Goal: Check status: Check status

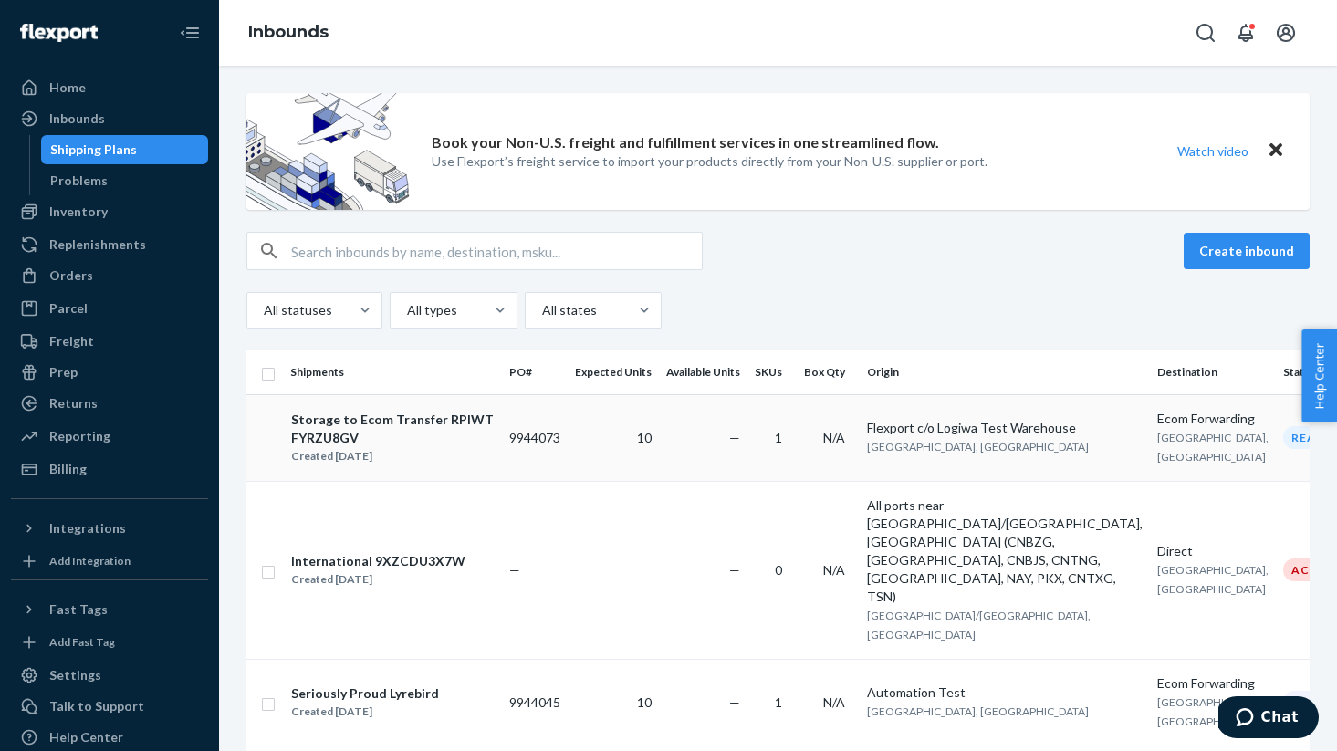
scroll to position [44, 0]
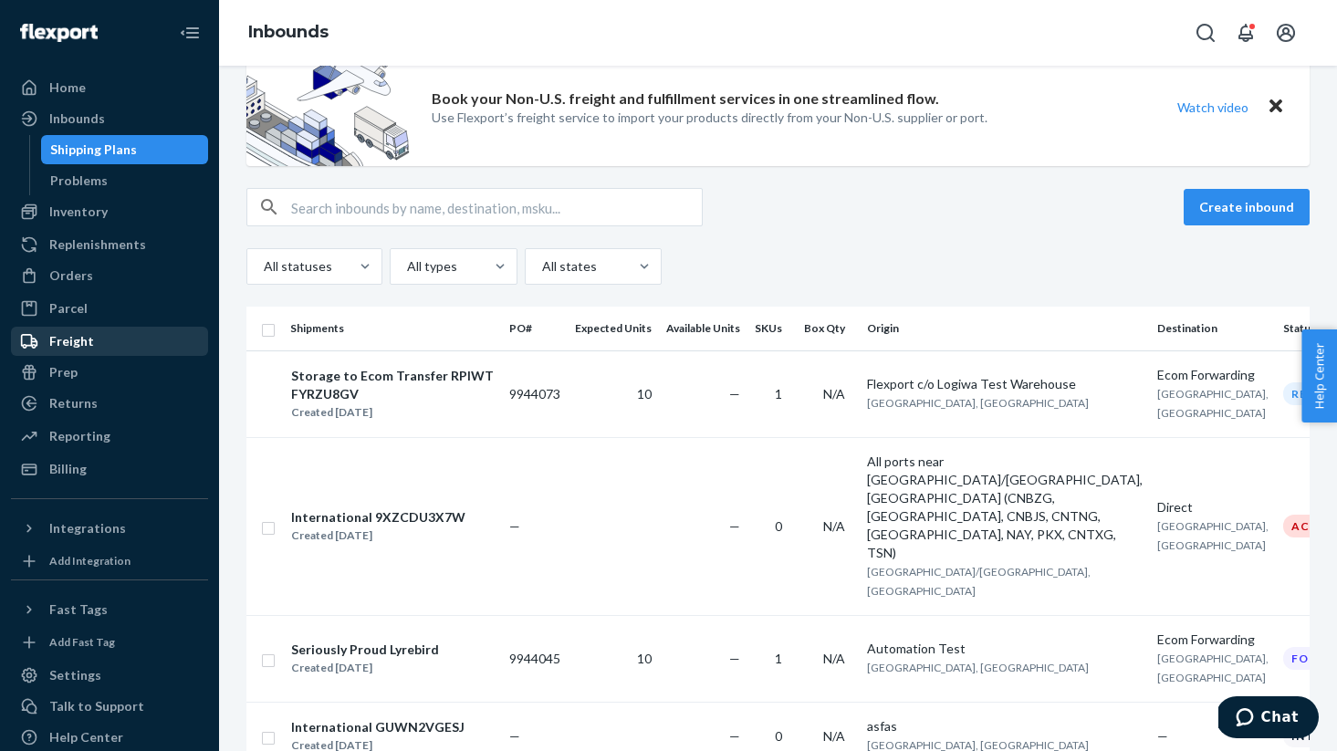
click at [84, 353] on div "Freight" at bounding box center [109, 341] width 193 height 26
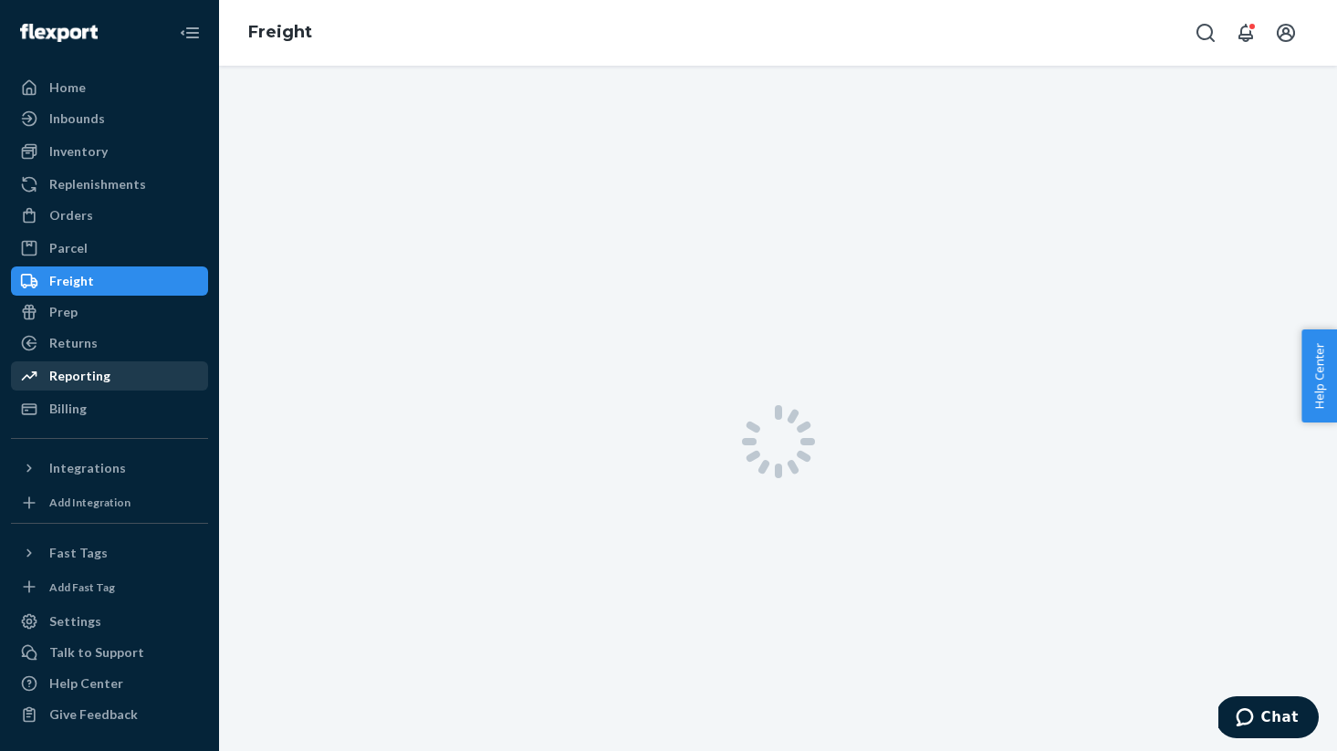
click at [91, 380] on div "Reporting" at bounding box center [79, 376] width 61 height 18
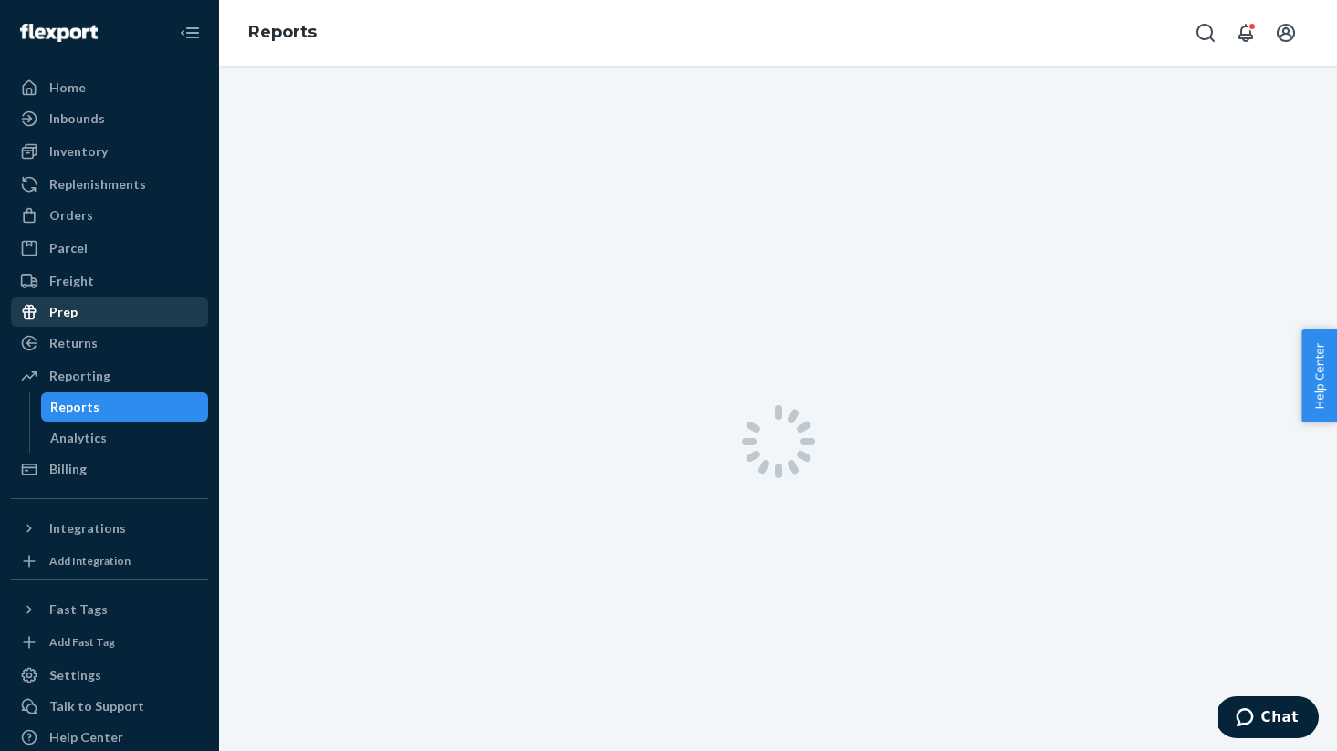
click at [82, 318] on div "Prep" at bounding box center [109, 312] width 193 height 26
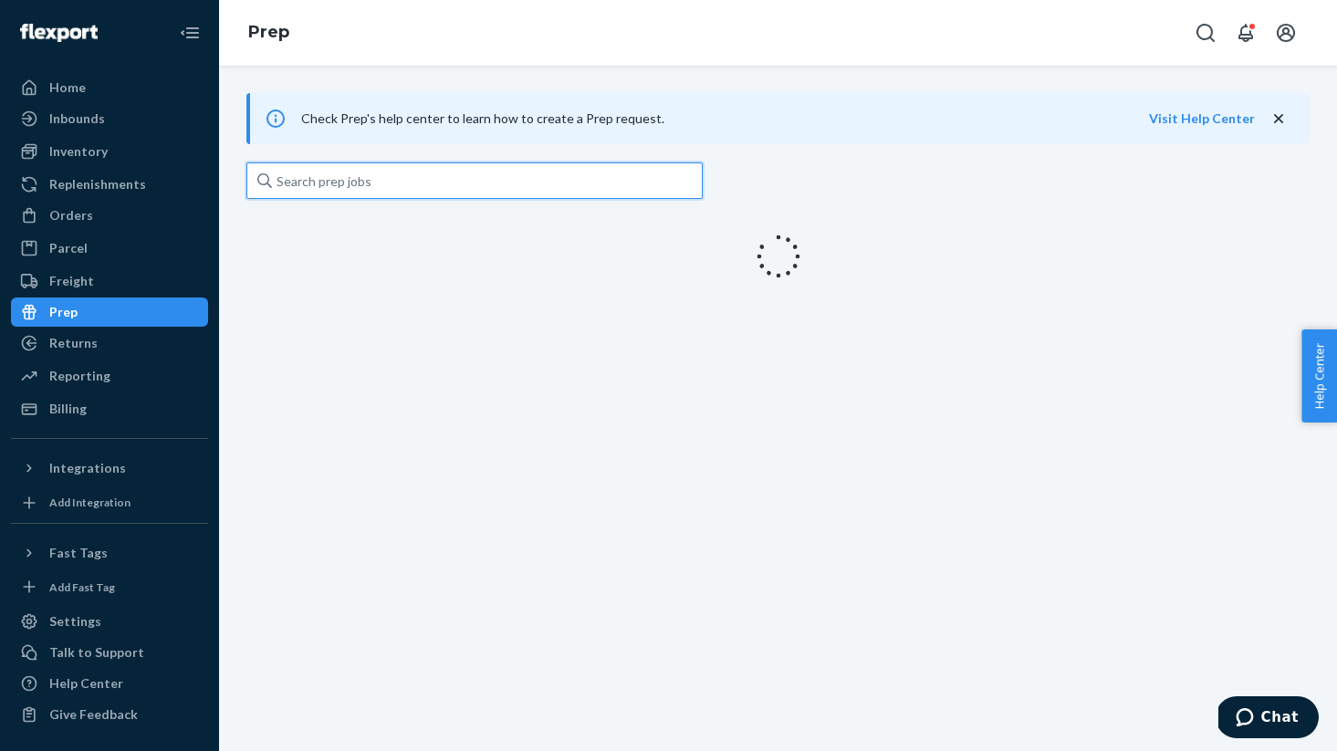
click at [340, 172] on input "text" at bounding box center [474, 180] width 456 height 36
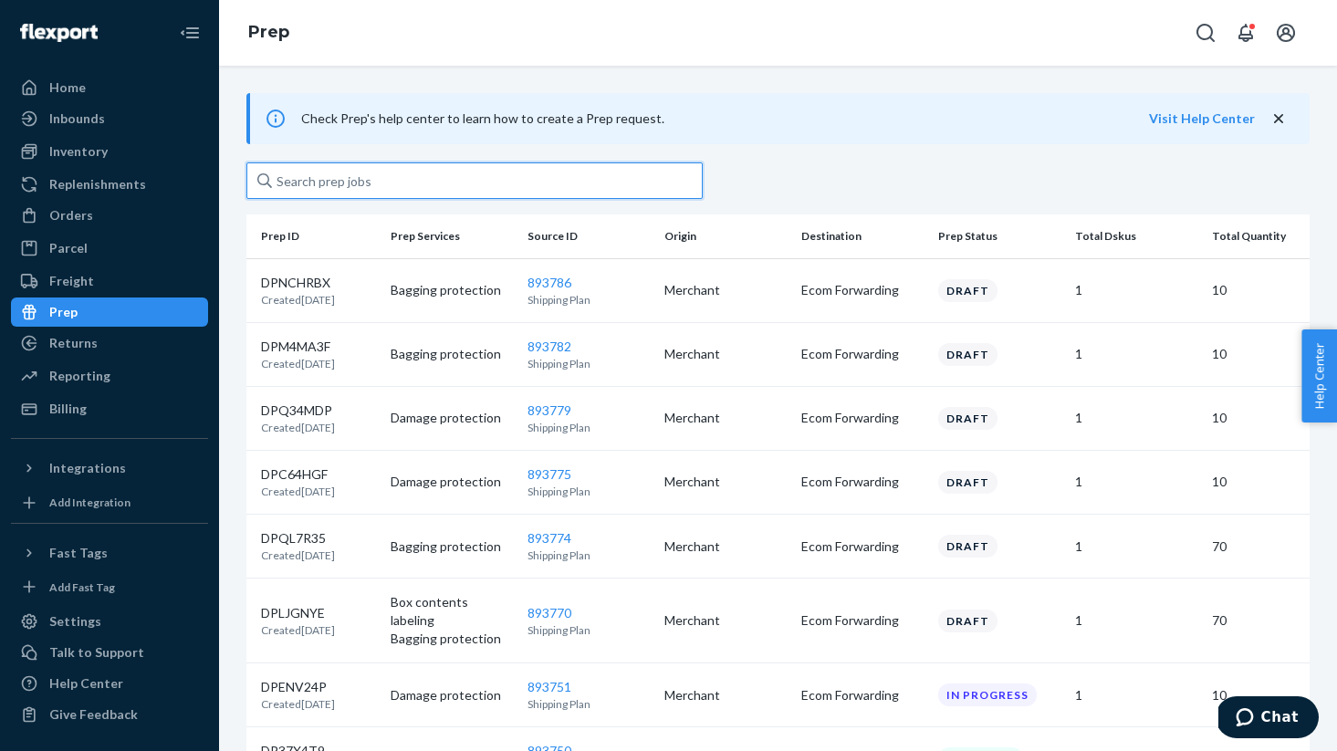
type input "v"
paste input "893786"
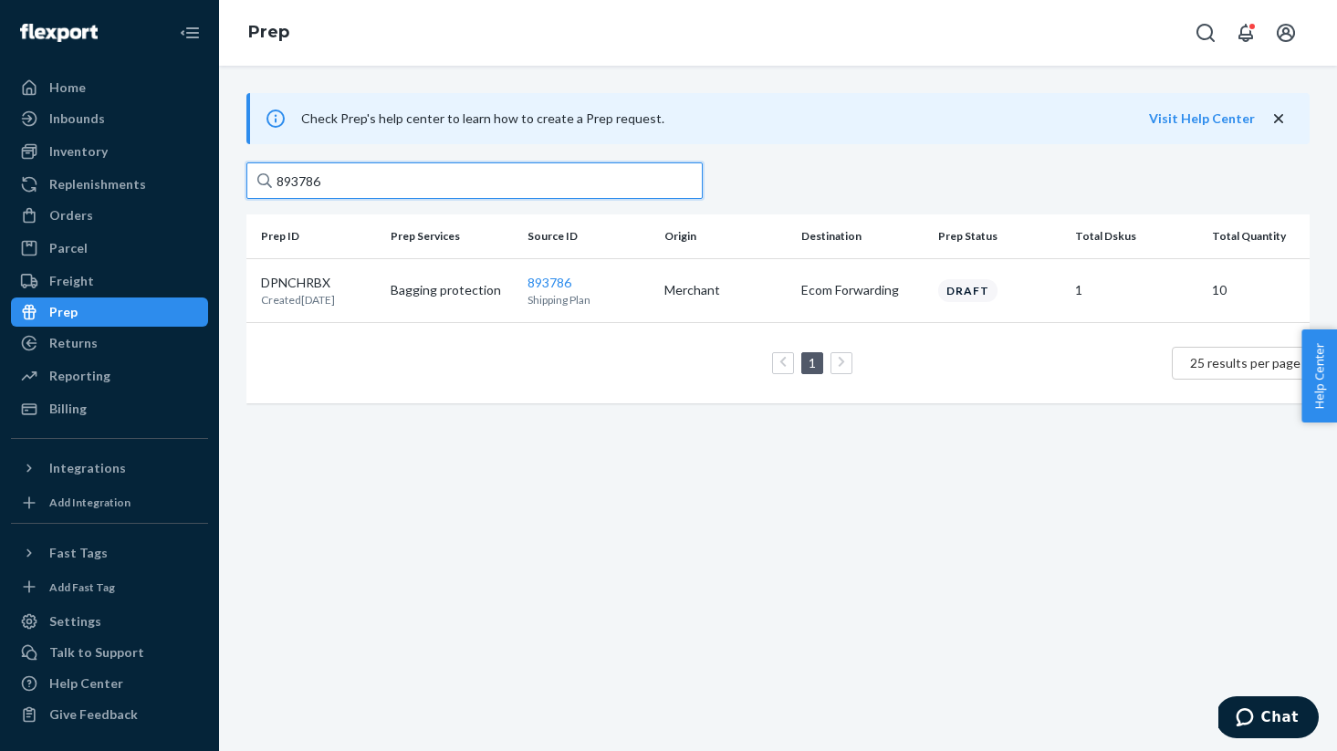
type input "893786"
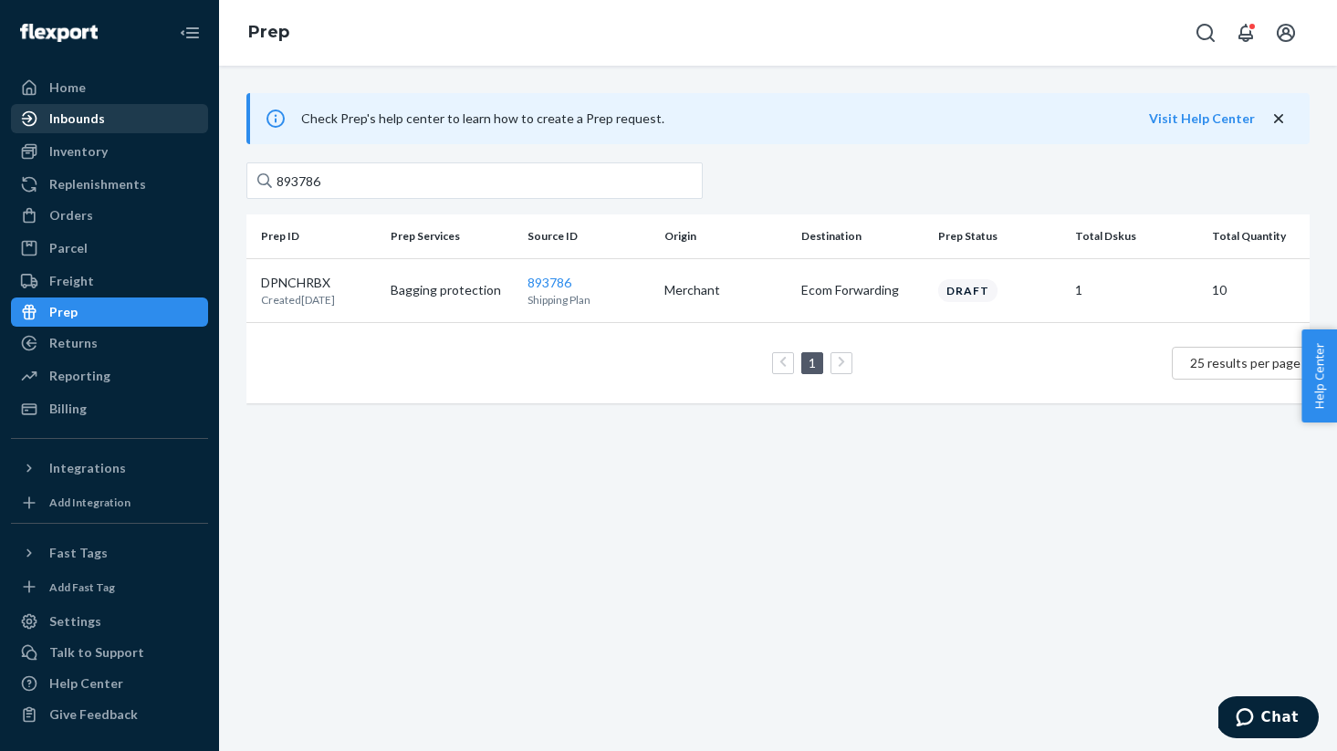
click at [123, 125] on div "Inbounds" at bounding box center [109, 119] width 193 height 26
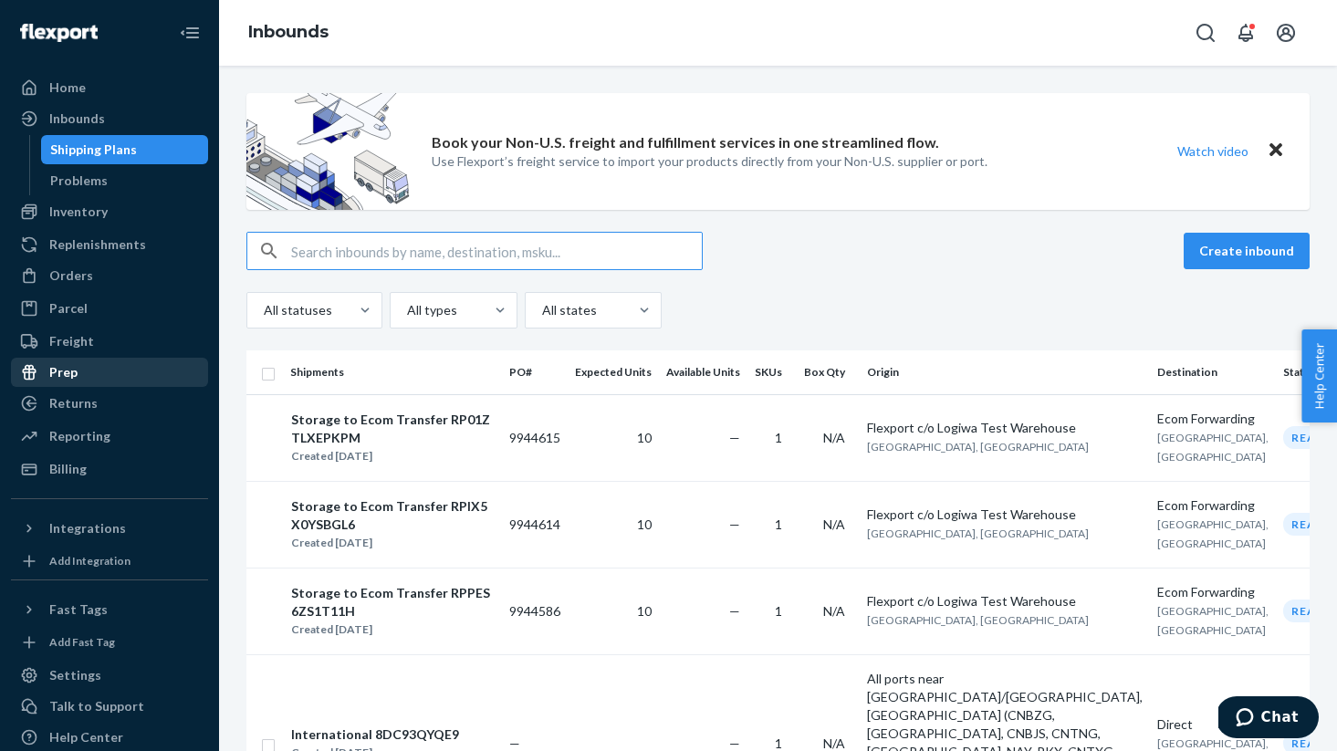
click at [119, 368] on div "Prep" at bounding box center [109, 372] width 193 height 26
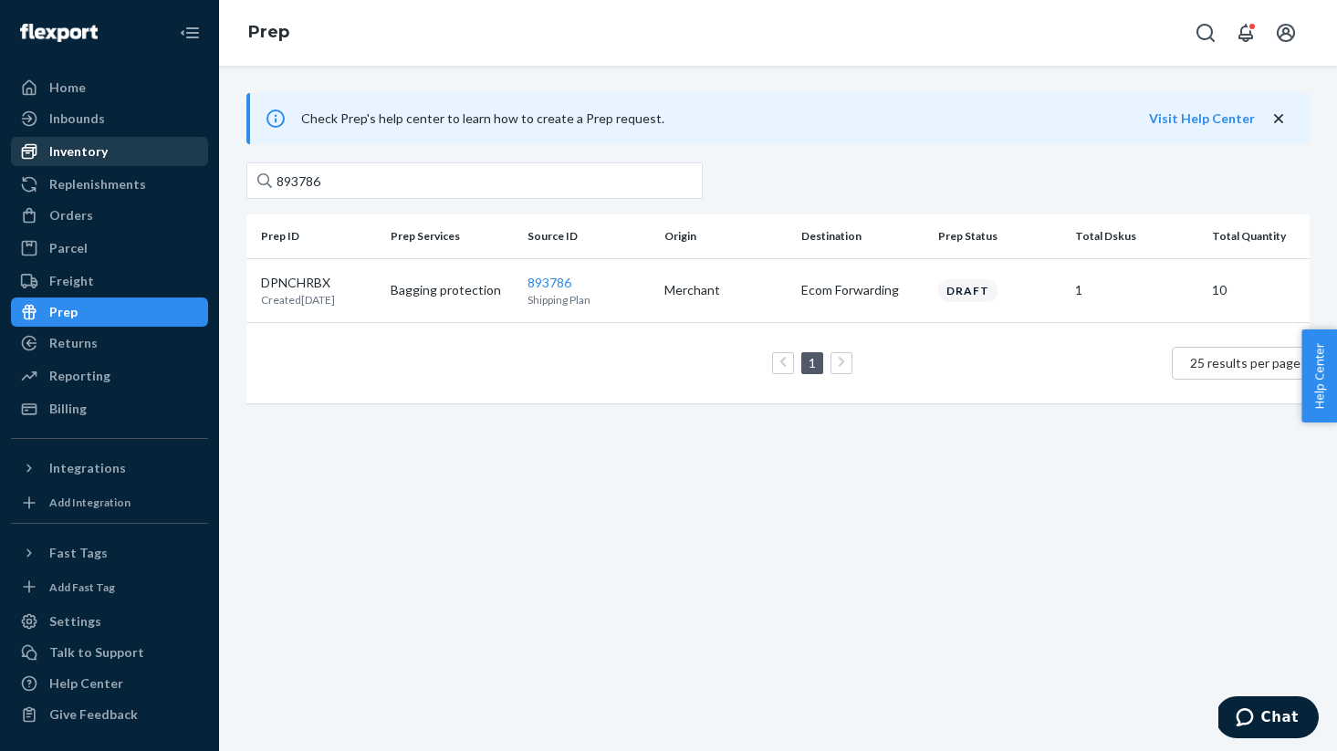
click at [100, 142] on div "Inventory" at bounding box center [78, 151] width 58 height 18
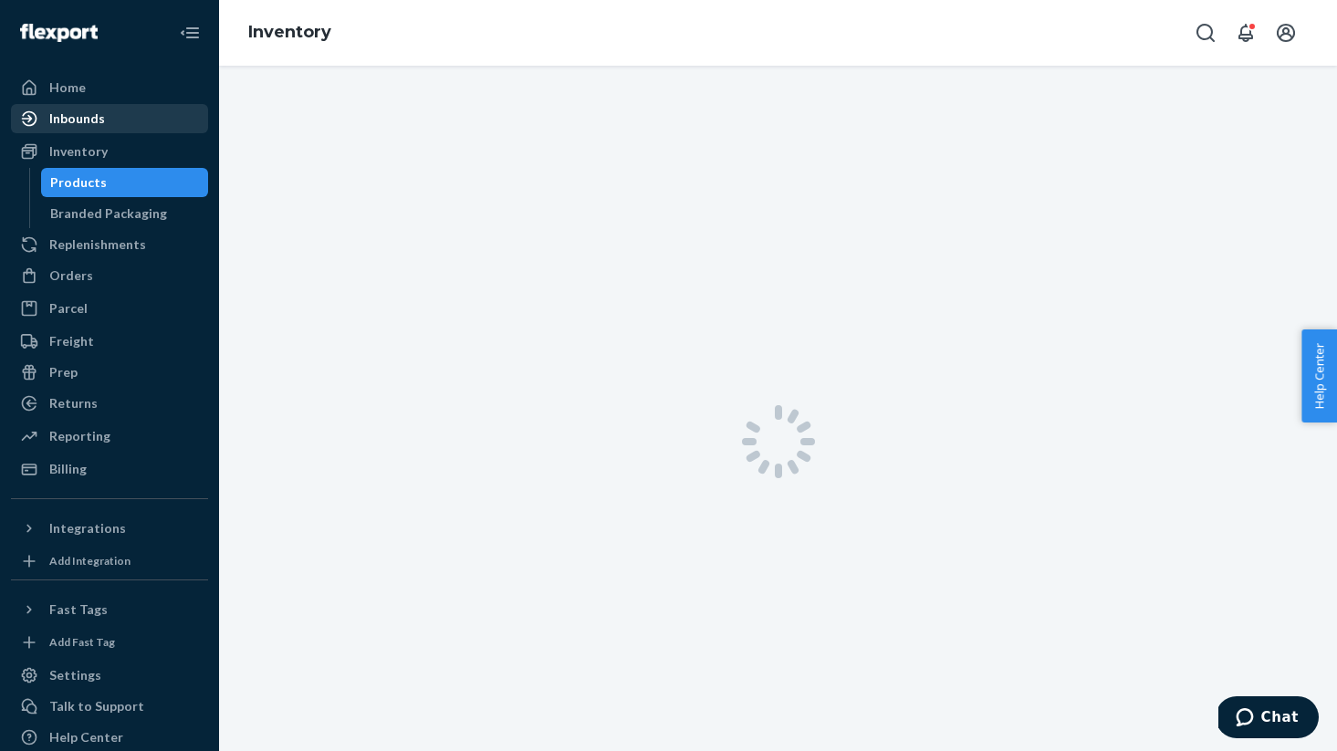
click at [99, 129] on div "Inbounds" at bounding box center [109, 119] width 193 height 26
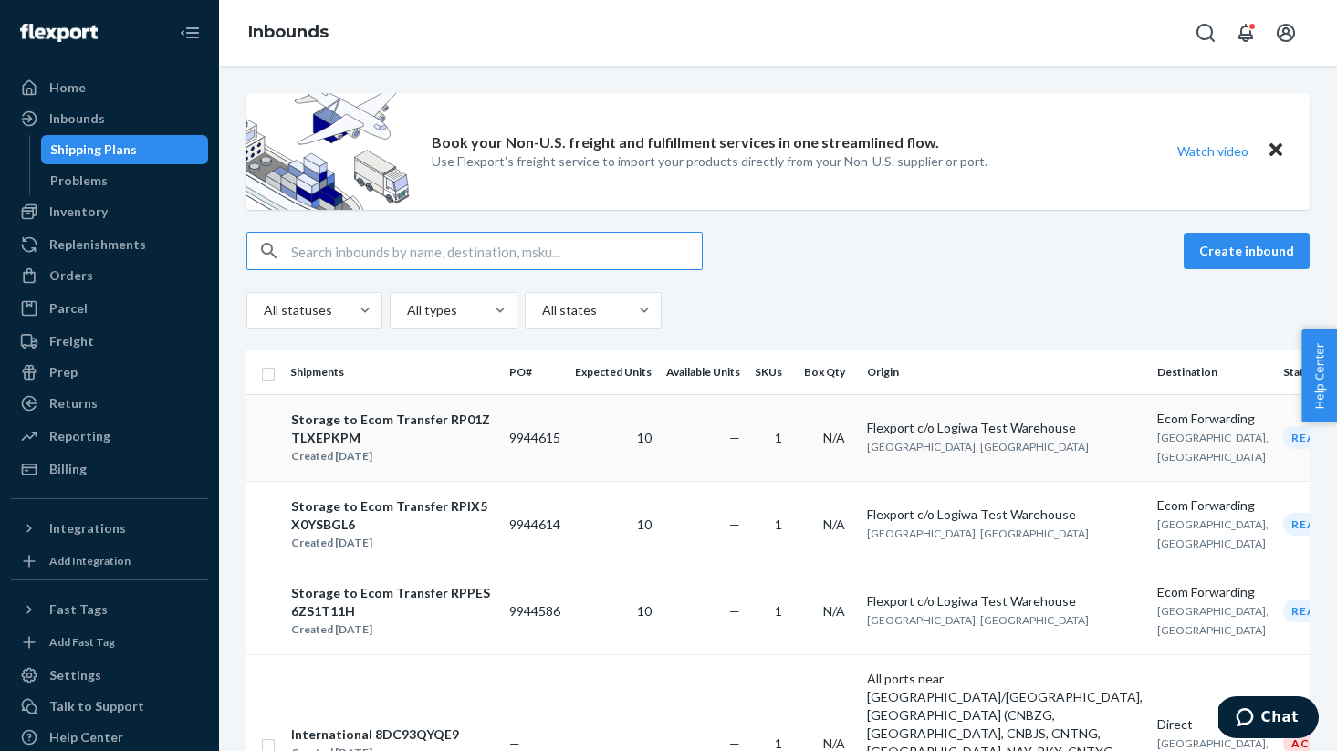
click at [437, 459] on div "Created Sep 22, 2025" at bounding box center [392, 456] width 203 height 18
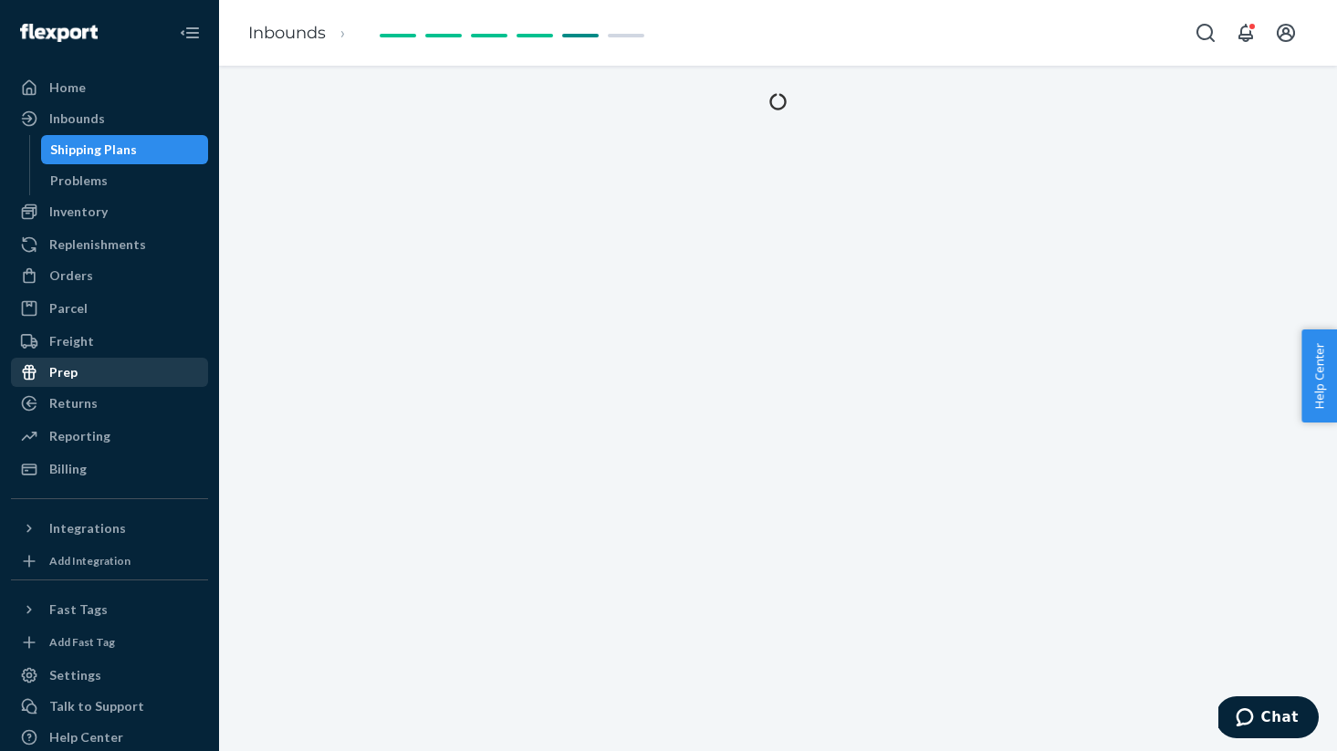
click at [68, 379] on div "Prep" at bounding box center [63, 372] width 28 height 18
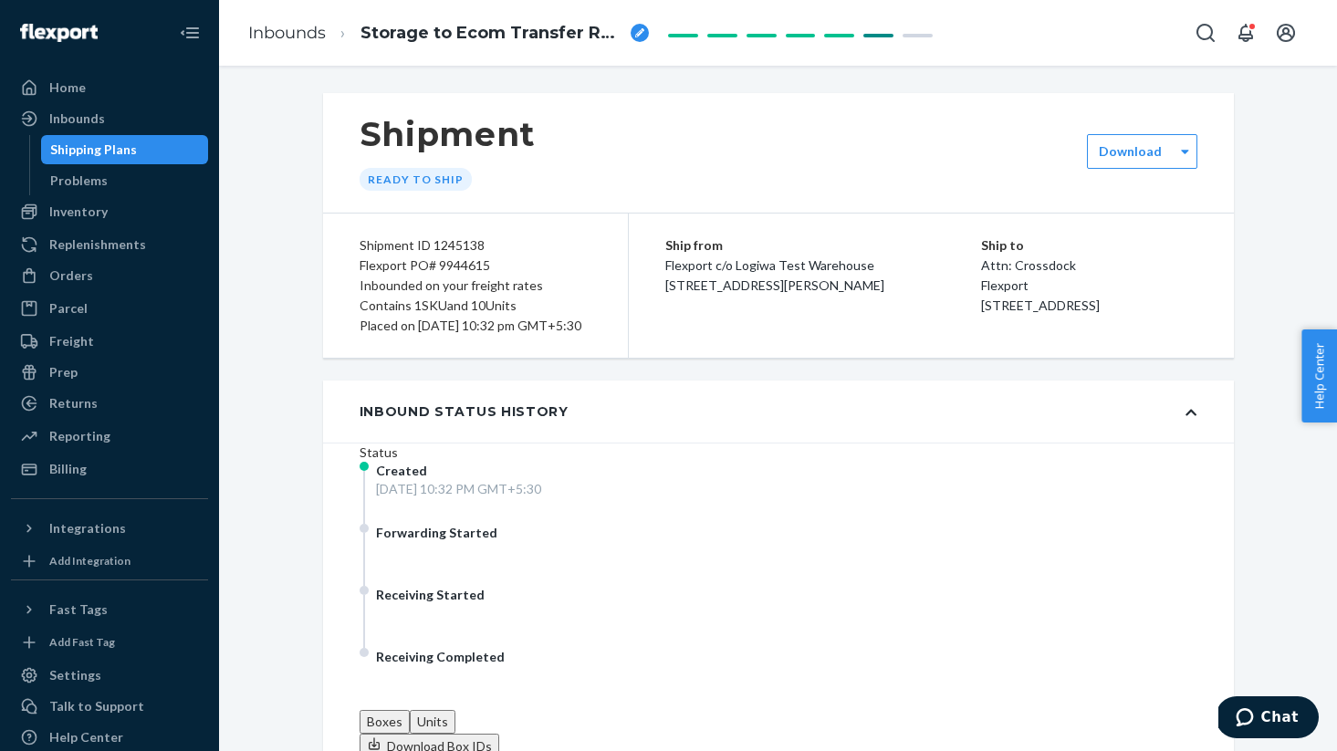
click at [91, 145] on div "Shipping Plans" at bounding box center [93, 150] width 87 height 18
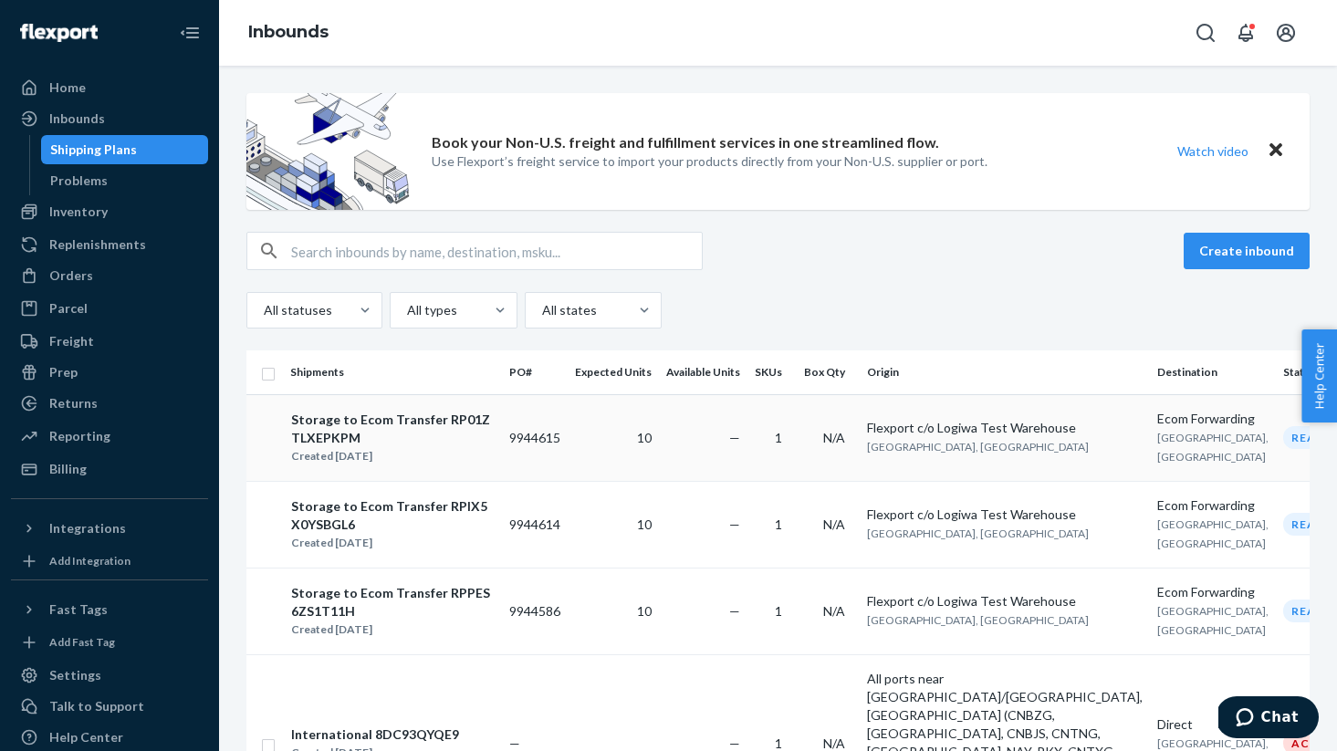
click at [371, 456] on div "Created Sep 22, 2025" at bounding box center [392, 456] width 203 height 18
